Goal: Information Seeking & Learning: Understand process/instructions

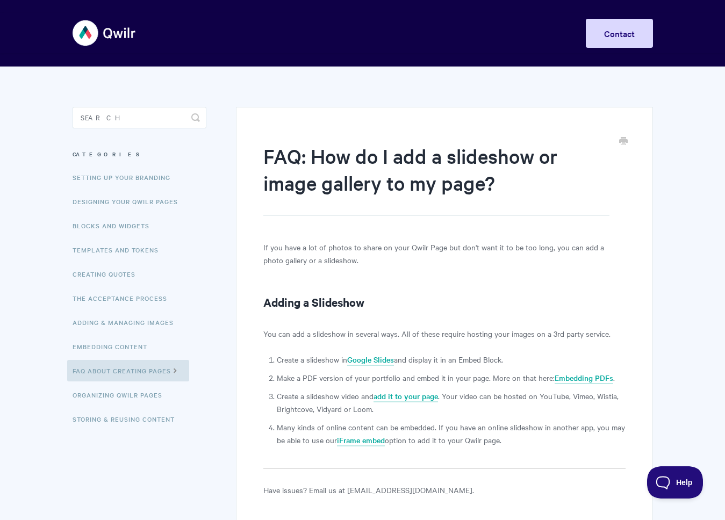
click at [330, 296] on h2 "Adding a Slideshow" at bounding box center [444, 302] width 362 height 17
click at [332, 300] on h2 "Adding a Slideshow" at bounding box center [444, 302] width 362 height 17
click at [376, 359] on link "Google Slides" at bounding box center [370, 360] width 47 height 12
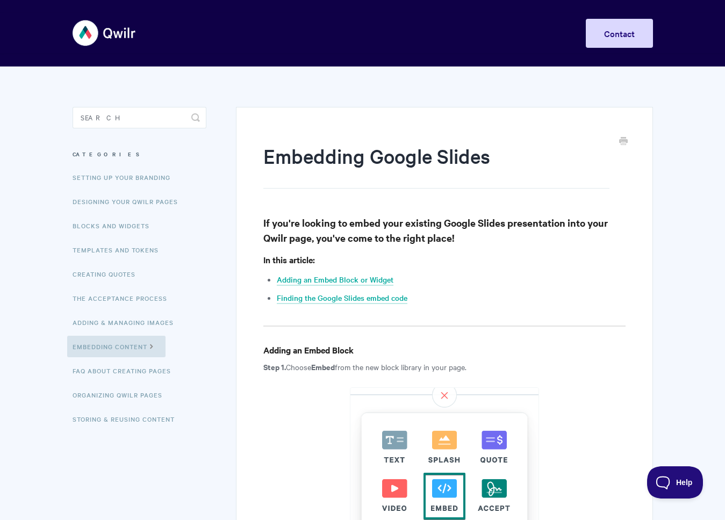
click at [370, 245] on h3 "If you're looking to embed your existing Google Slides presentation into your Q…" at bounding box center [444, 231] width 362 height 30
click at [410, 241] on h3 "If you're looking to embed your existing Google Slides presentation into your Q…" at bounding box center [444, 231] width 362 height 30
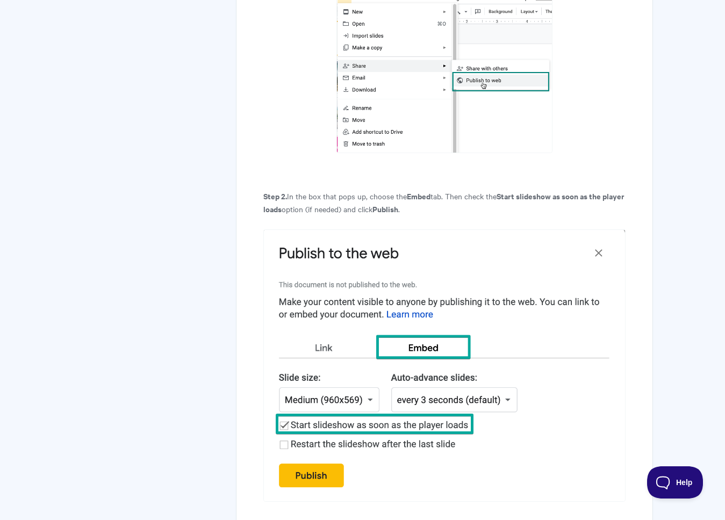
scroll to position [1895, 0]
